Goal: Find specific page/section: Find specific page/section

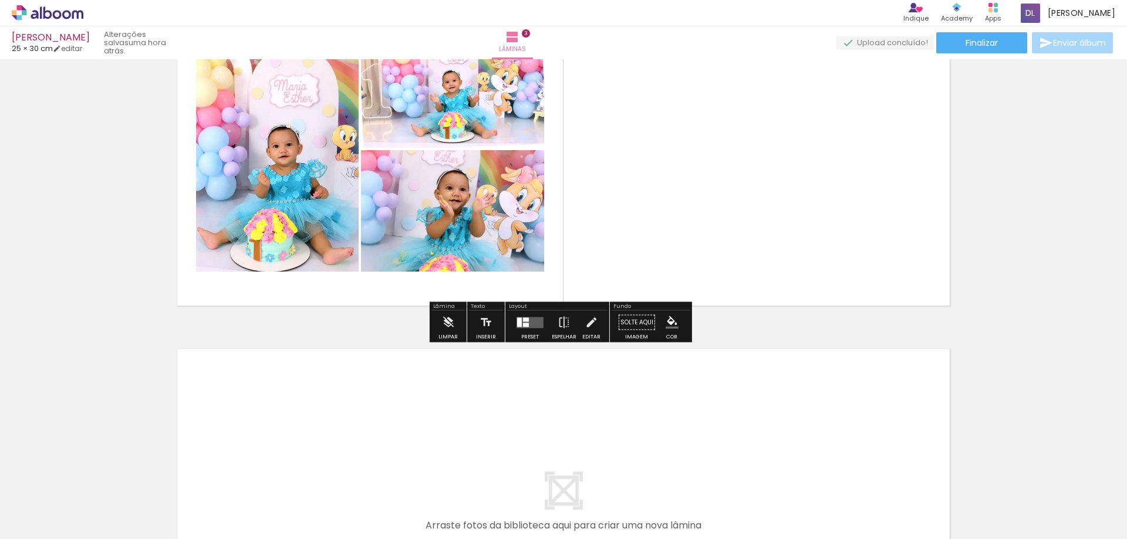
scroll to position [704, 0]
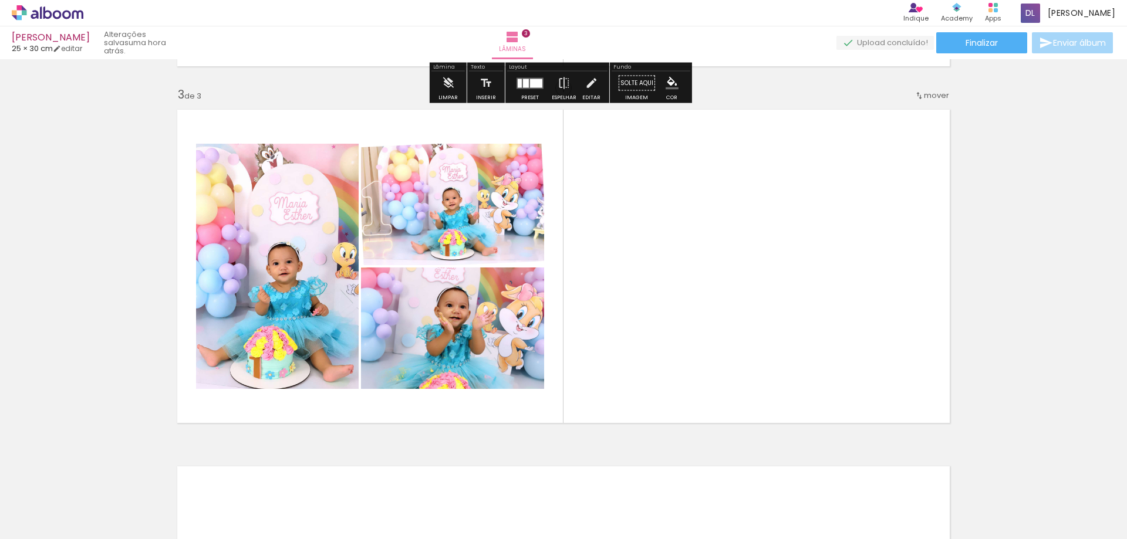
click at [49, 8] on icon at bounding box center [48, 12] width 72 height 15
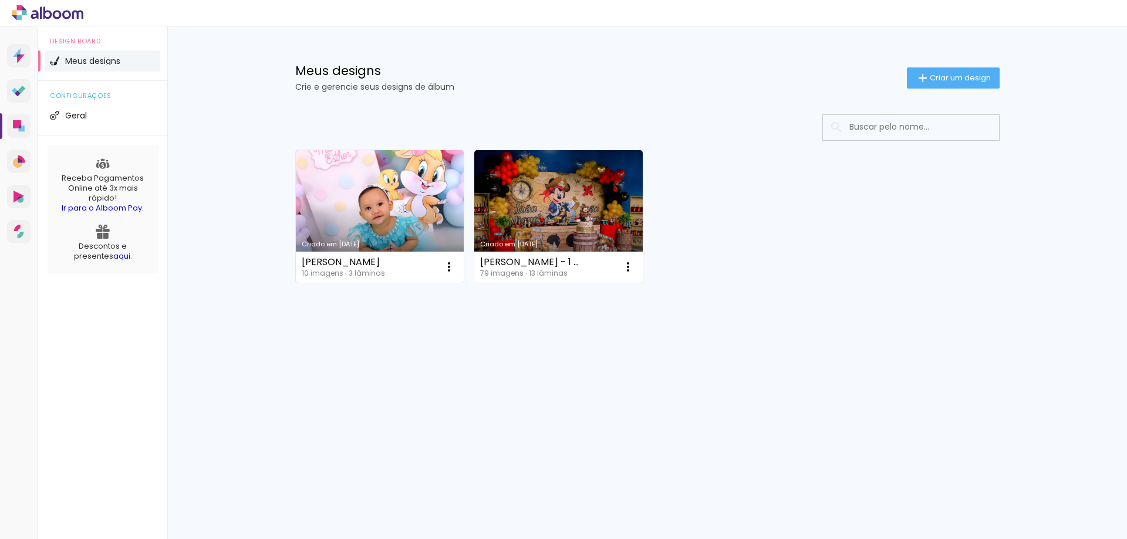
click at [58, 16] on icon at bounding box center [48, 12] width 72 height 15
click at [115, 207] on link "Ir para o Alboom Pay" at bounding box center [102, 207] width 80 height 11
click at [67, 117] on span "Geral" at bounding box center [76, 115] width 22 height 8
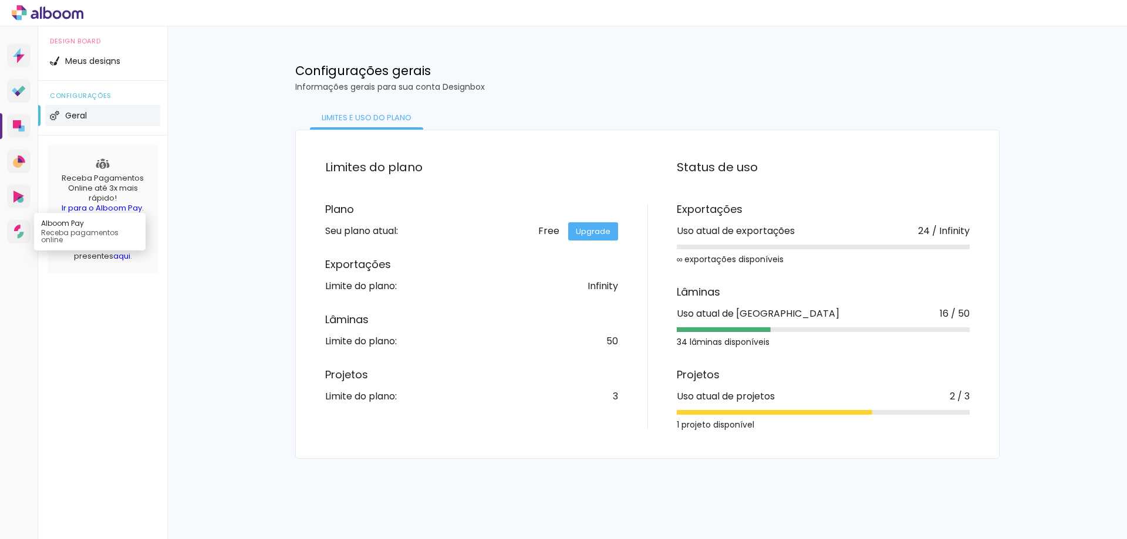
click at [9, 236] on link "Alboom Pay Receba pagamentos online" at bounding box center [18, 231] width 23 height 23
